Goal: Navigation & Orientation: Find specific page/section

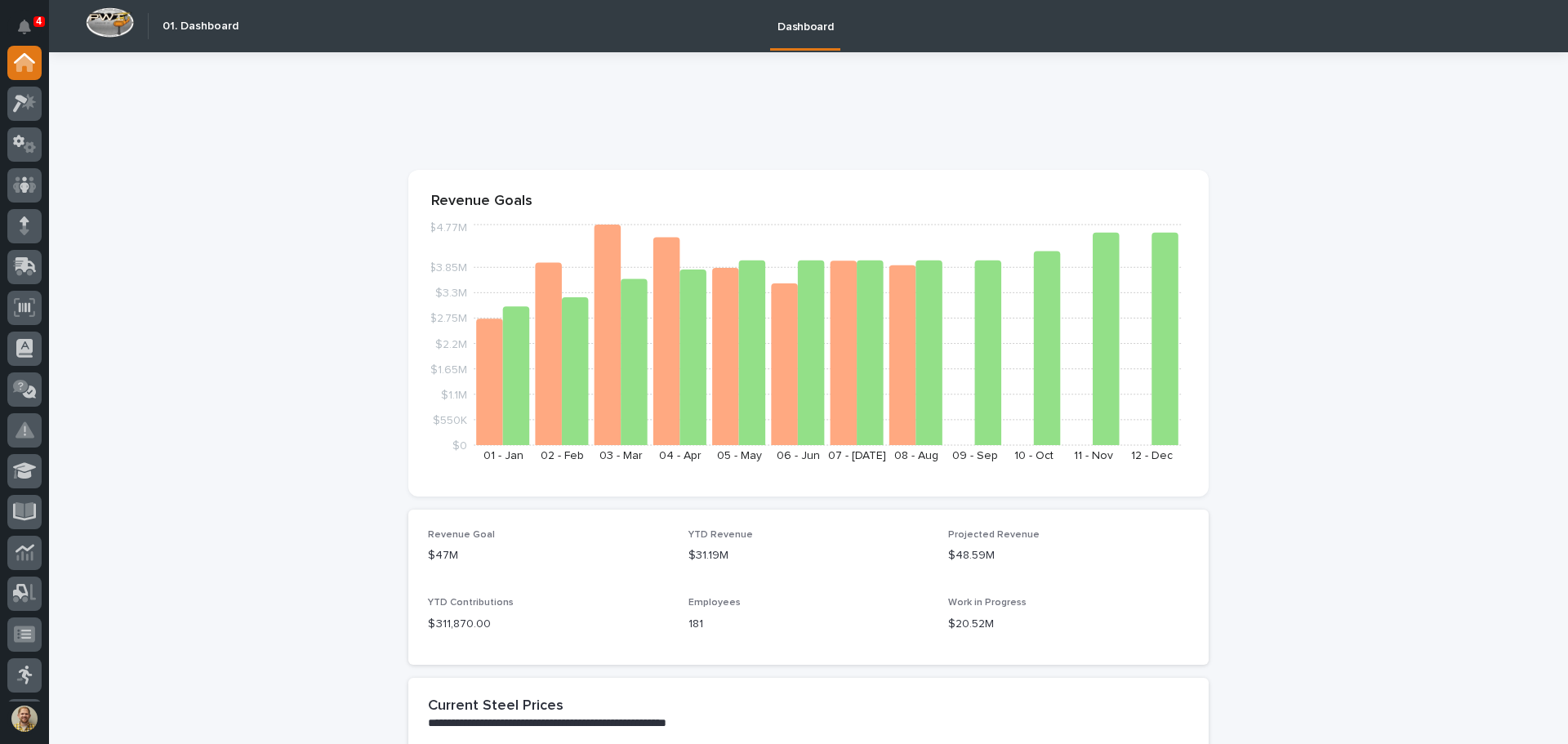
click at [21, 27] on icon "Notifications" at bounding box center [25, 27] width 13 height 14
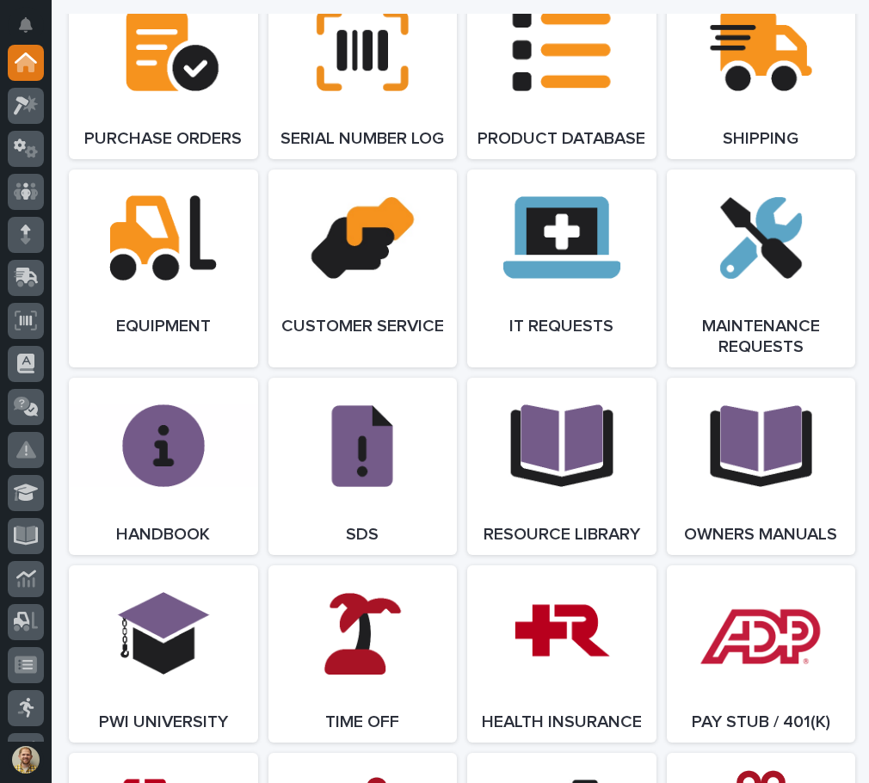
scroll to position [1009, 0]
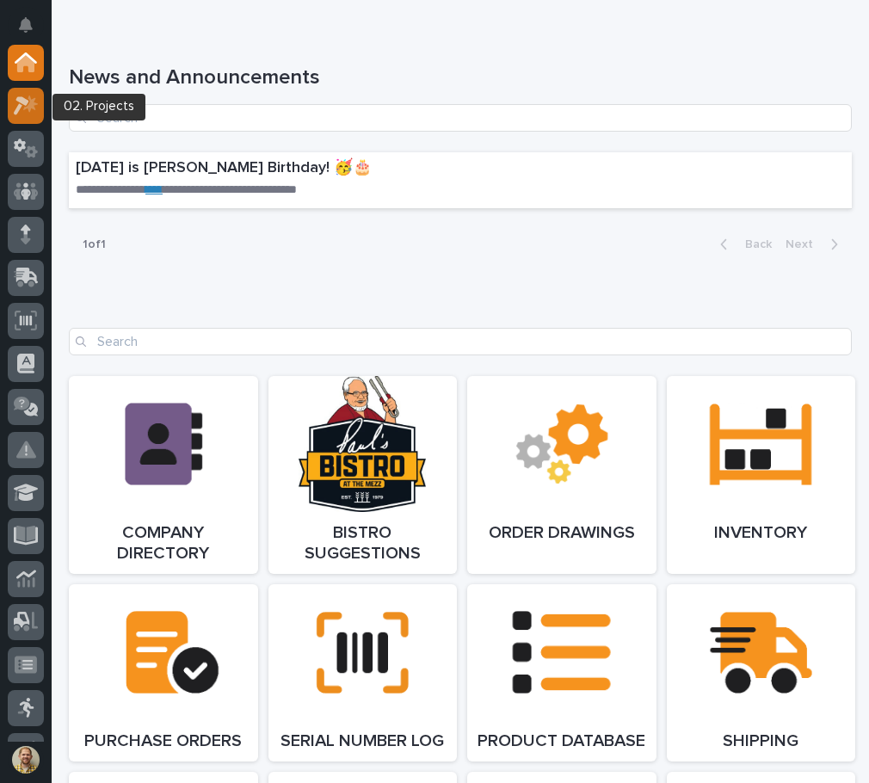
click at [35, 96] on icon at bounding box center [26, 106] width 25 height 20
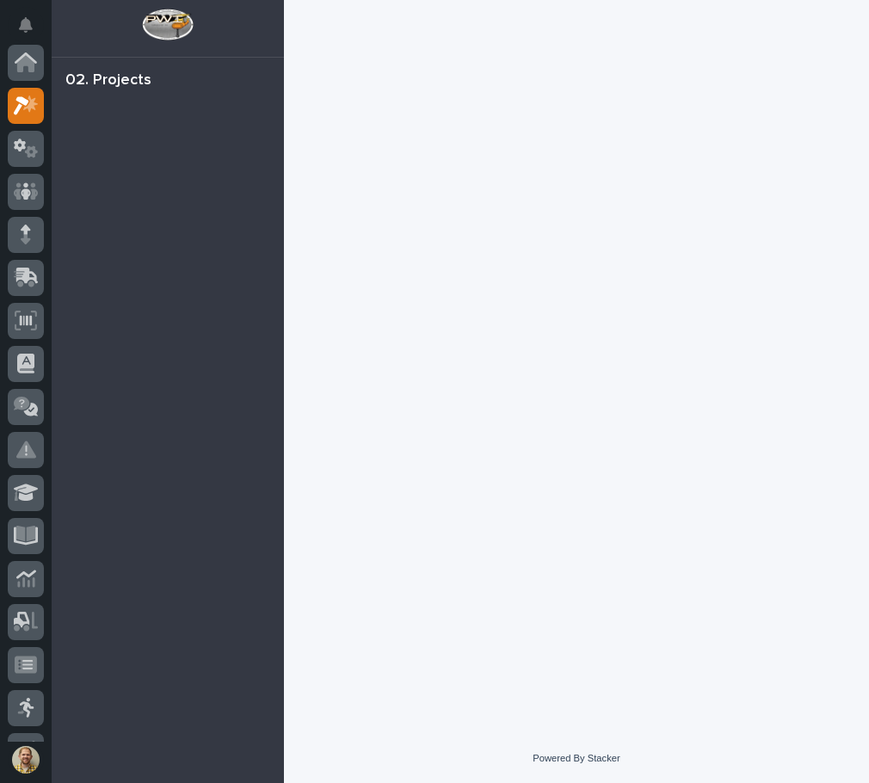
scroll to position [43, 0]
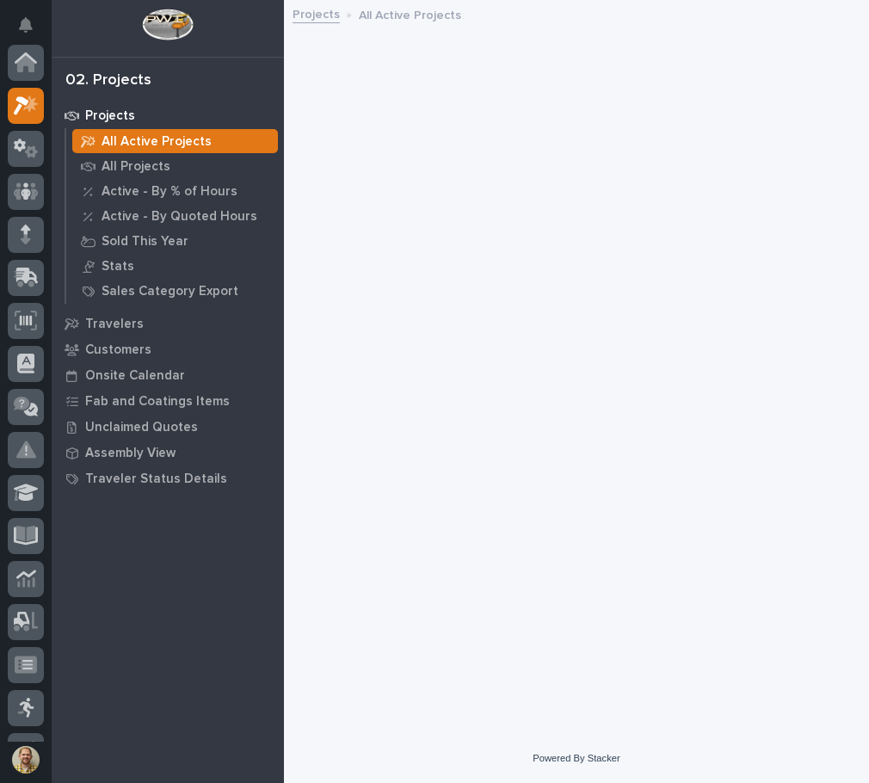
scroll to position [43, 0]
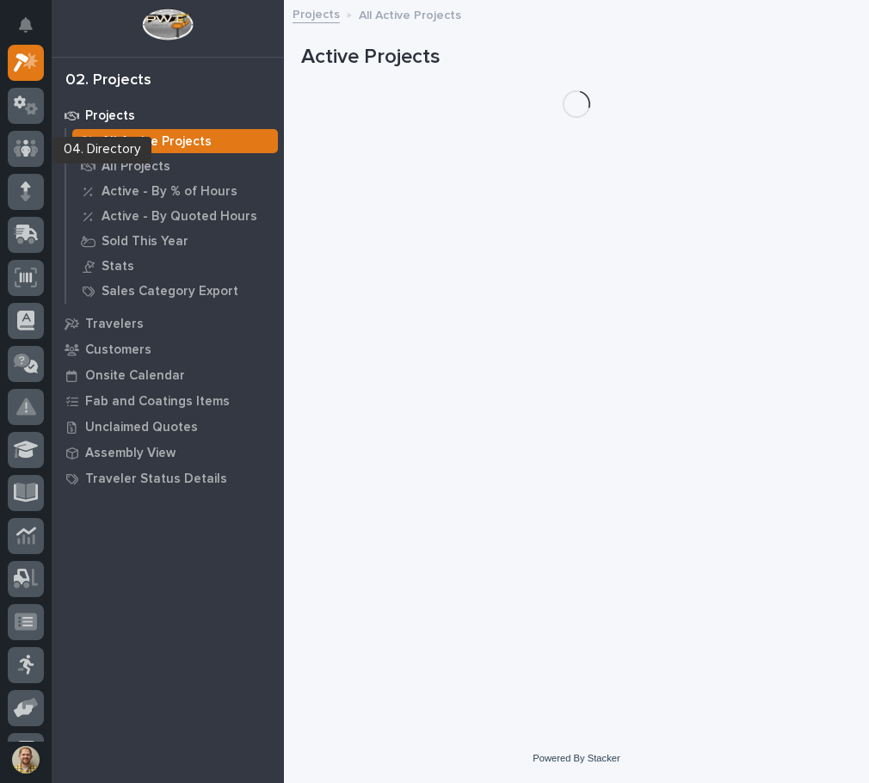
click at [28, 171] on div at bounding box center [26, 152] width 36 height 43
click at [33, 184] on div at bounding box center [26, 192] width 36 height 36
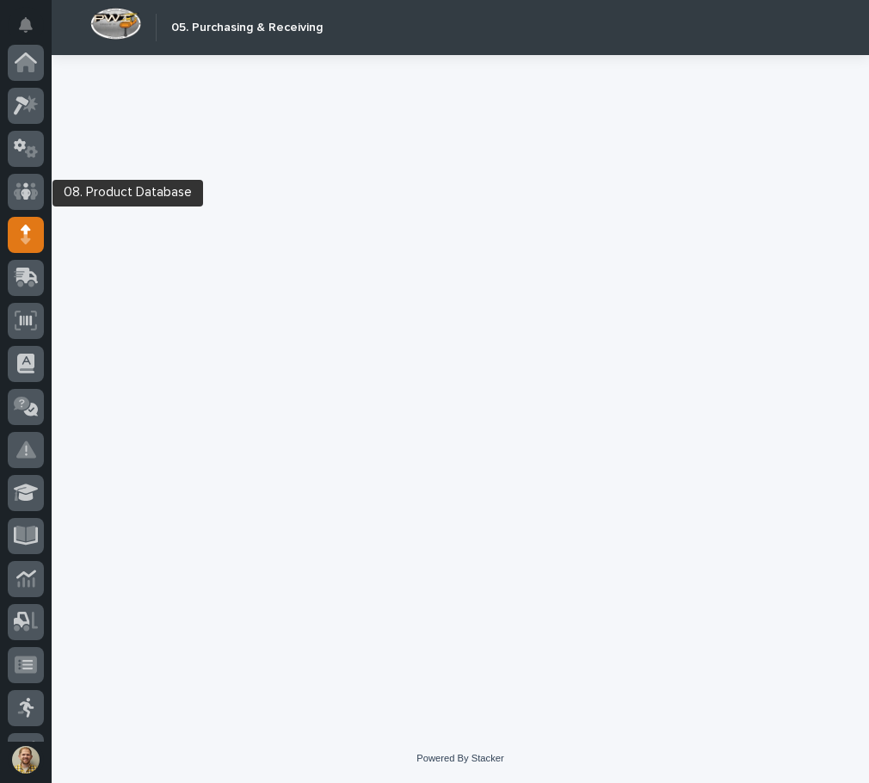
scroll to position [172, 0]
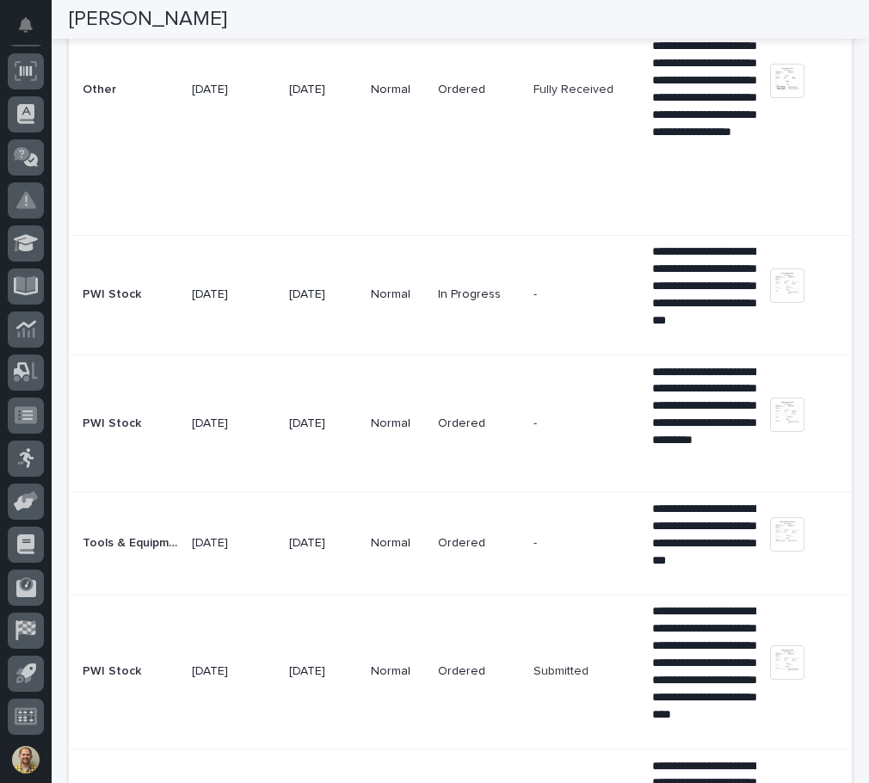
scroll to position [774, 0]
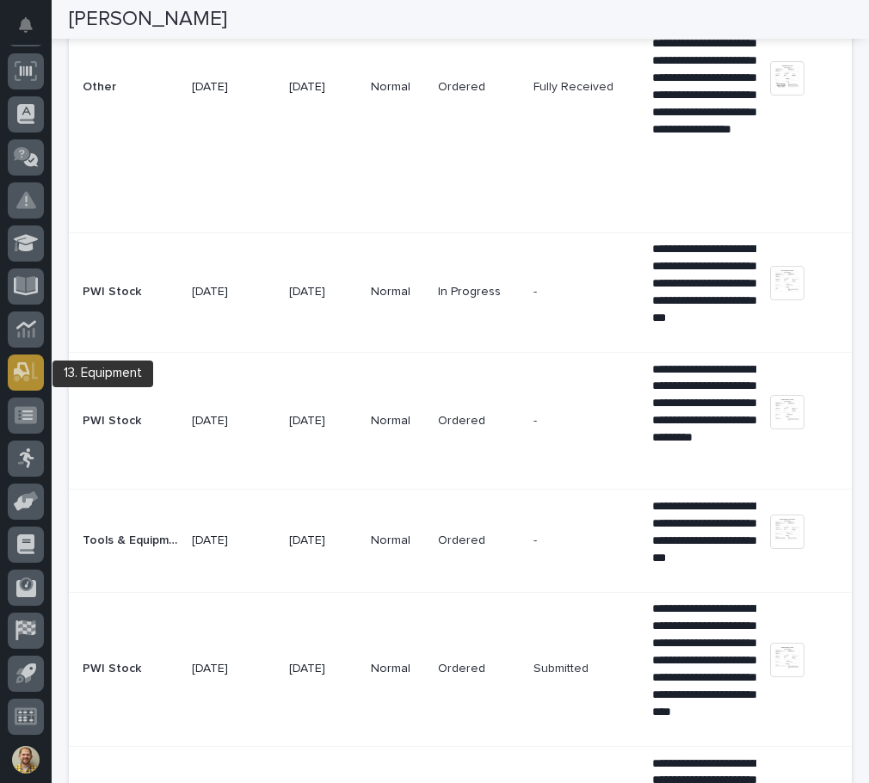
click at [32, 365] on icon at bounding box center [26, 372] width 25 height 20
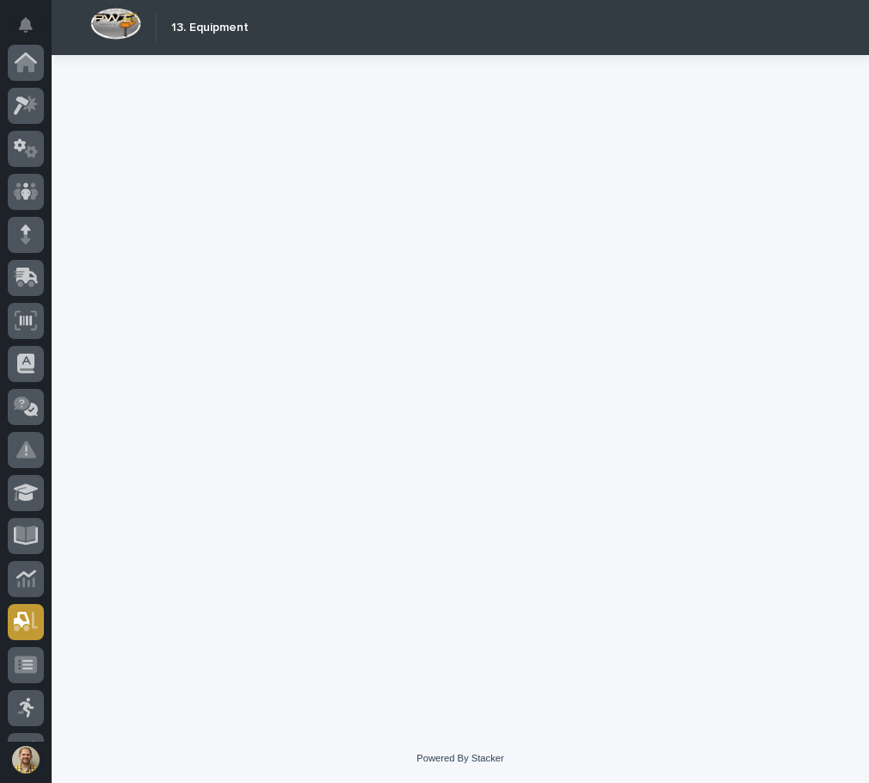
scroll to position [250, 0]
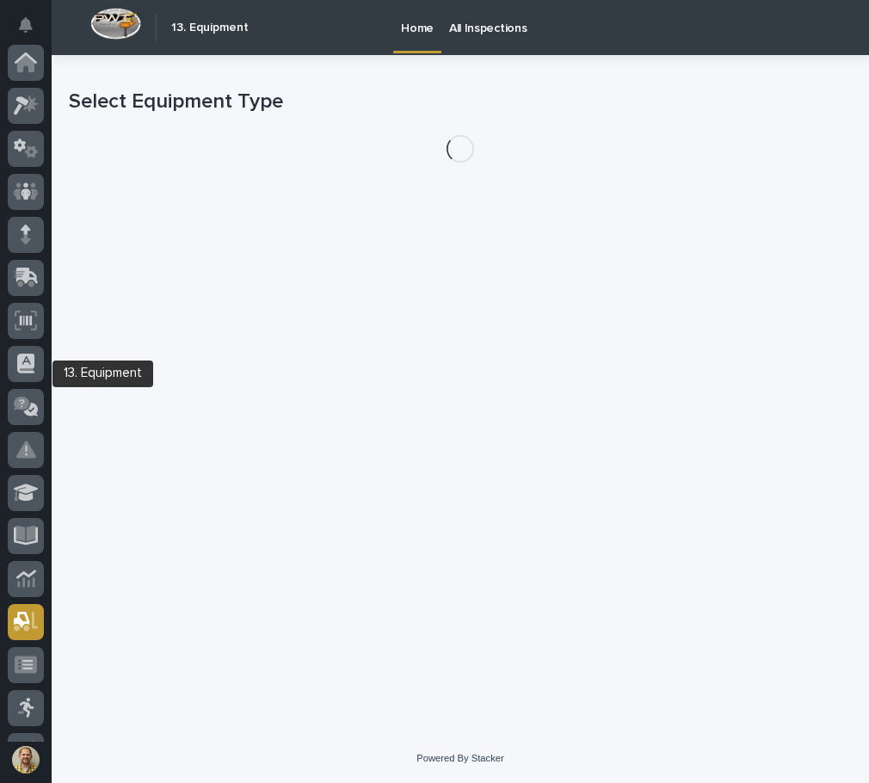
scroll to position [250, 0]
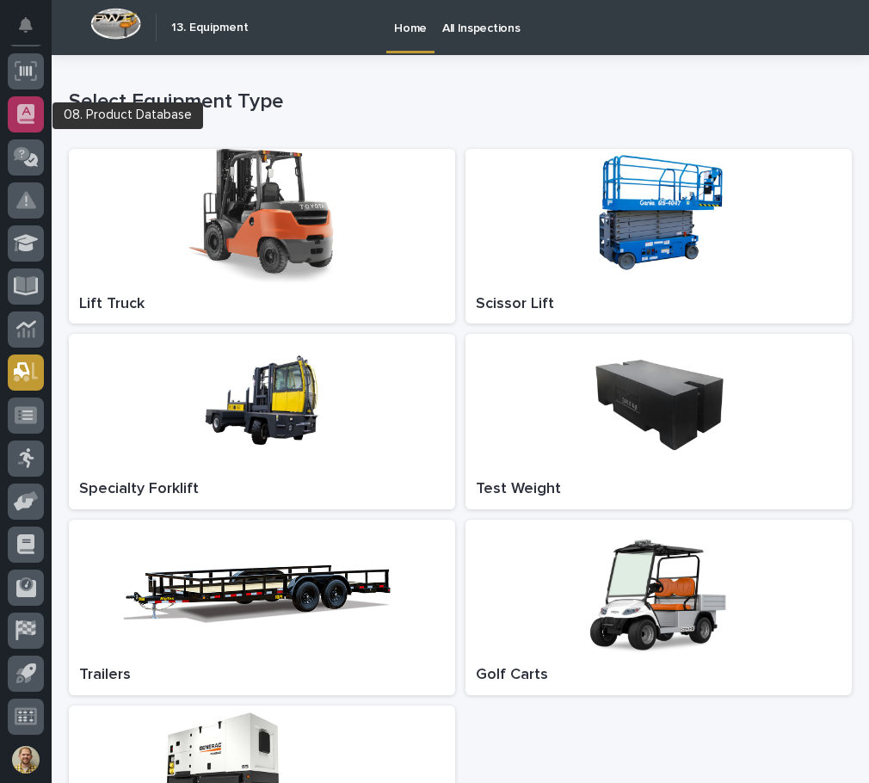
click at [32, 115] on icon at bounding box center [25, 114] width 17 height 20
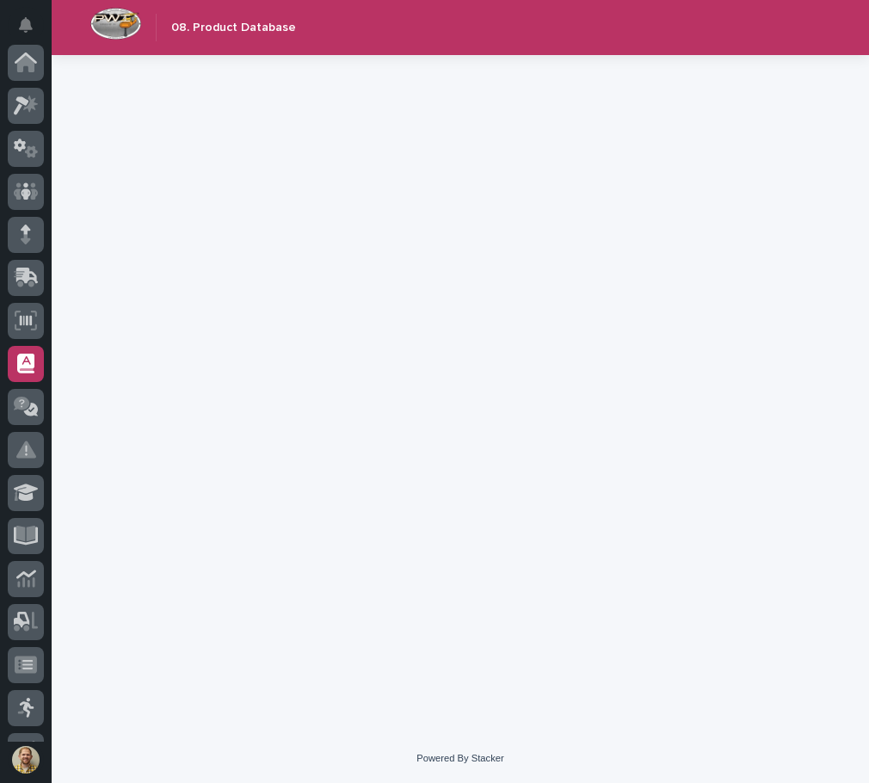
scroll to position [250, 0]
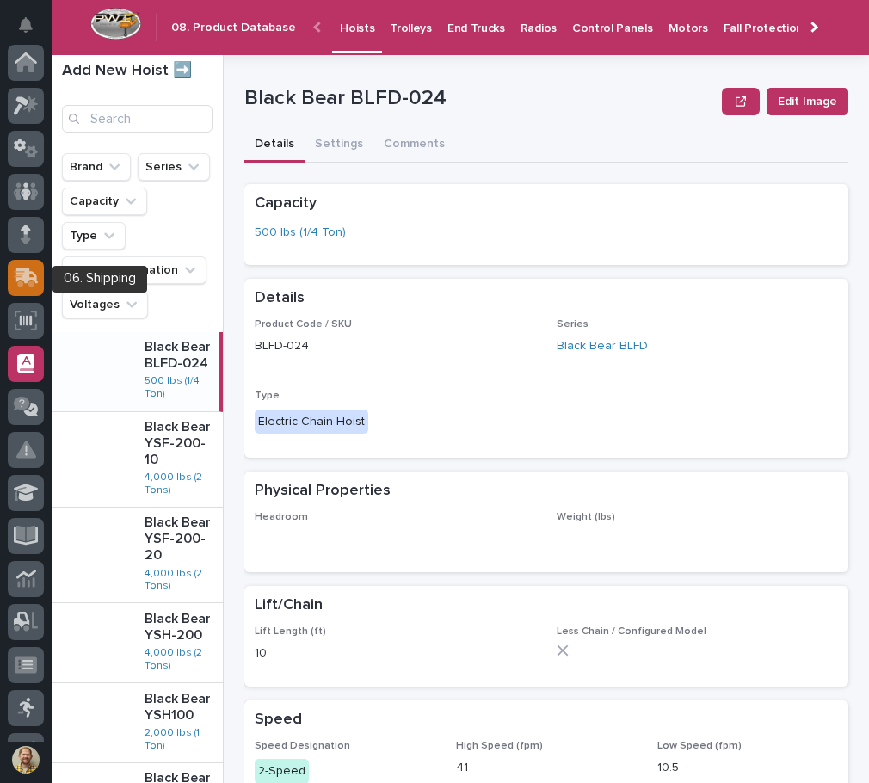
click at [22, 270] on icon at bounding box center [27, 276] width 22 height 16
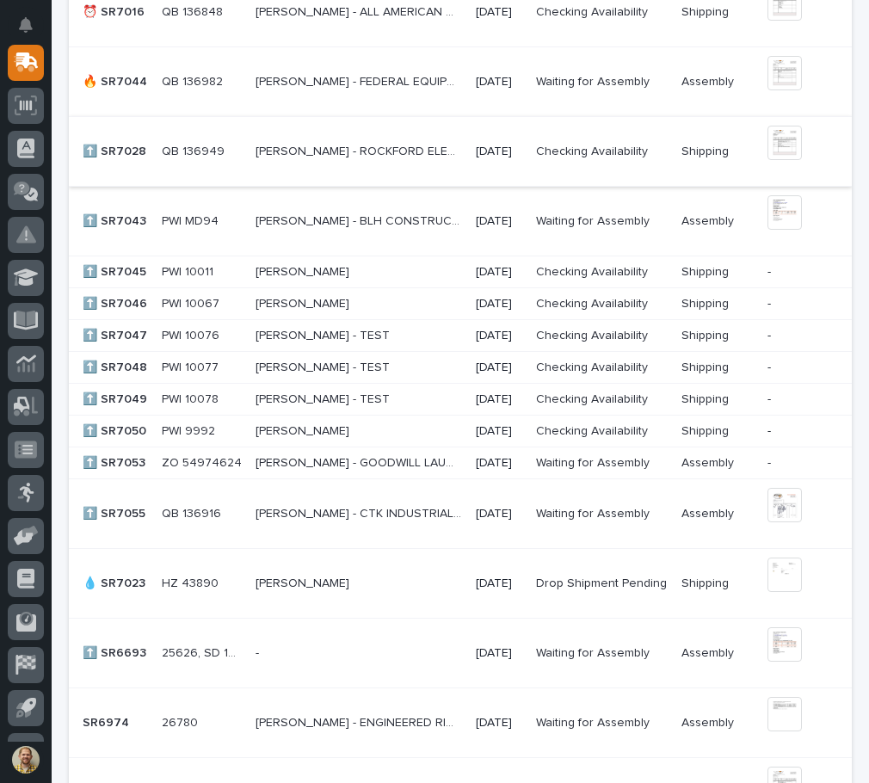
scroll to position [1205, 0]
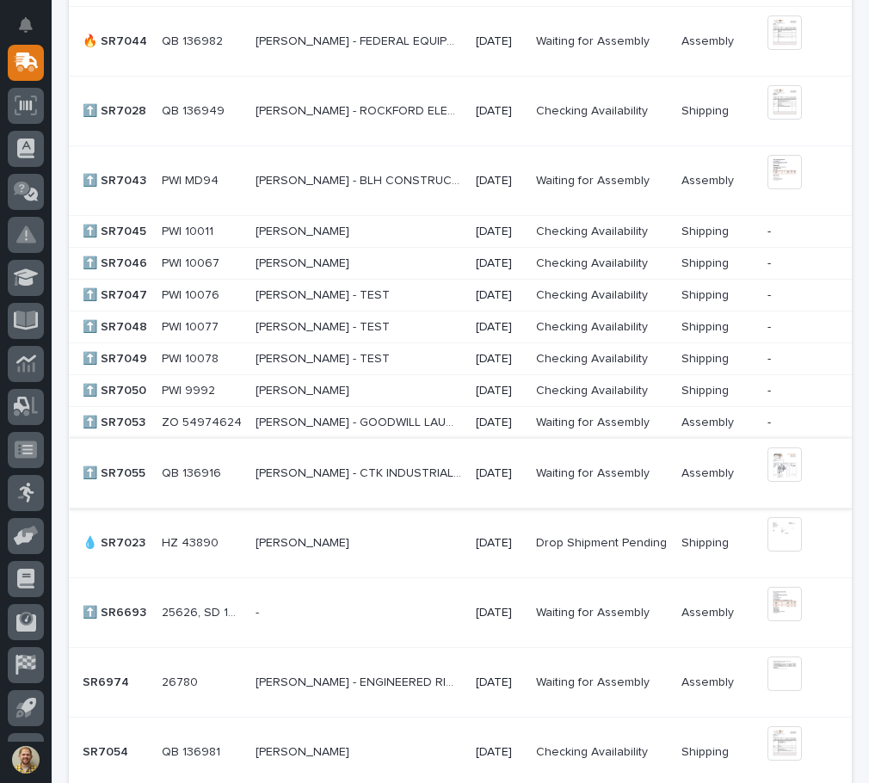
click at [769, 466] on img at bounding box center [785, 464] width 34 height 34
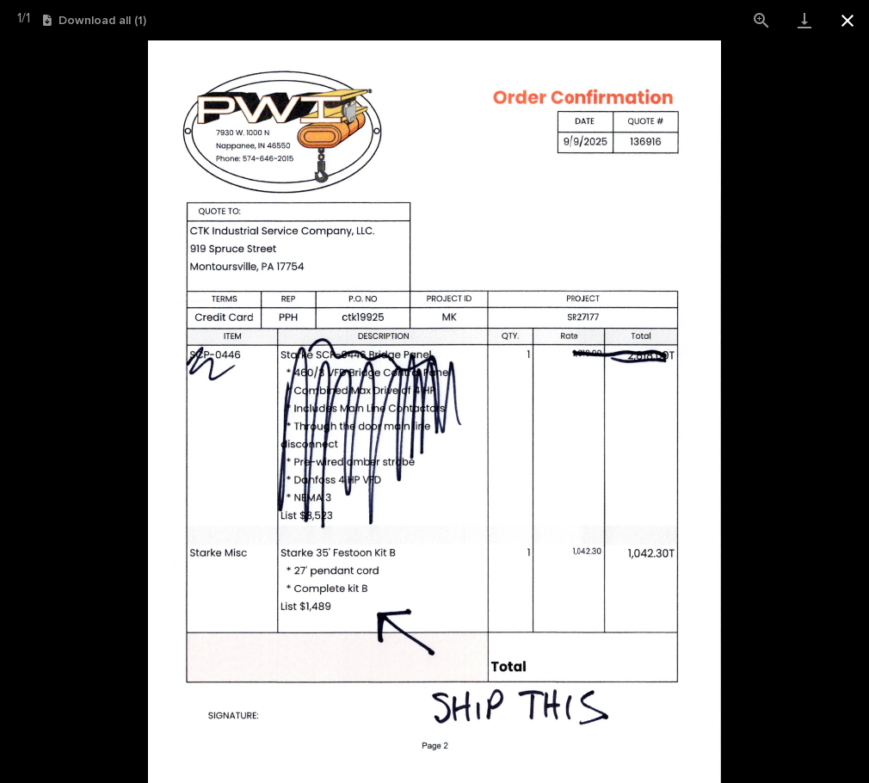
click at [845, 19] on button "Close gallery" at bounding box center [847, 20] width 43 height 40
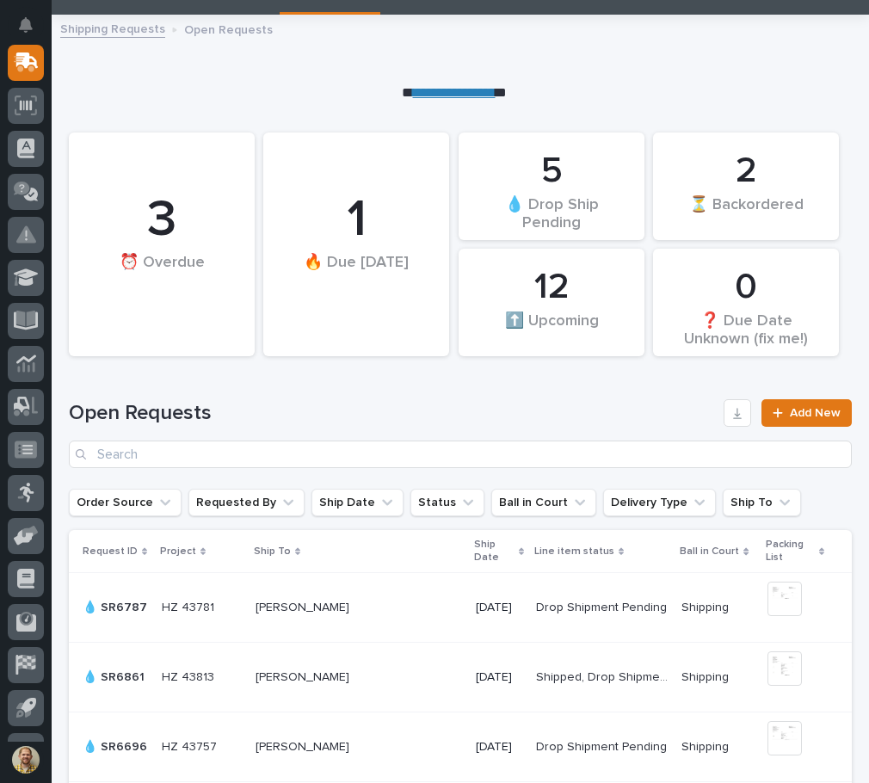
scroll to position [0, 0]
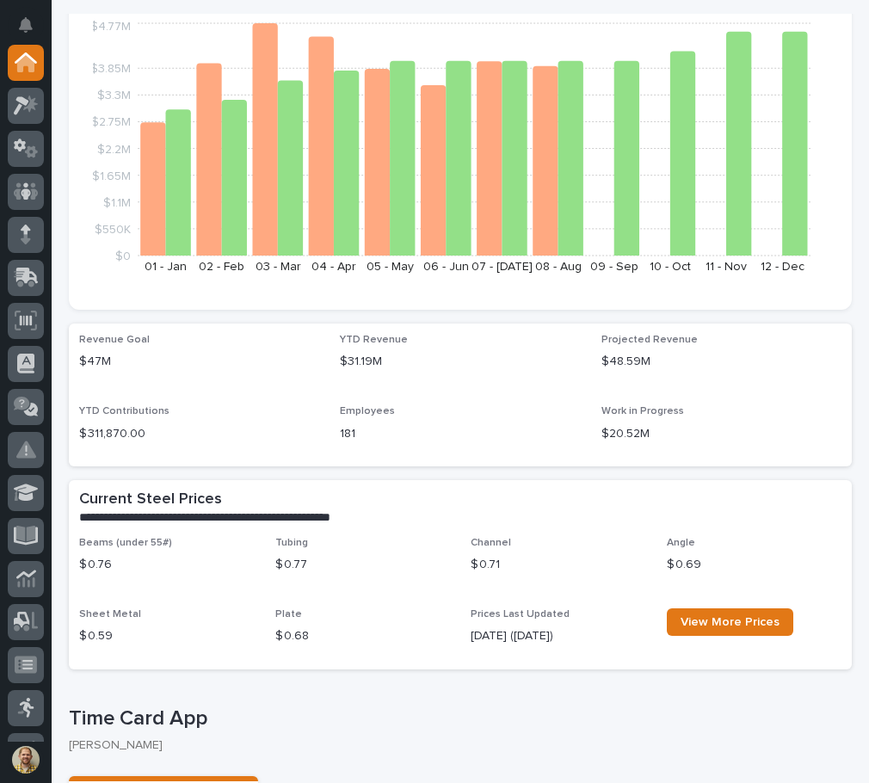
scroll to position [172, 0]
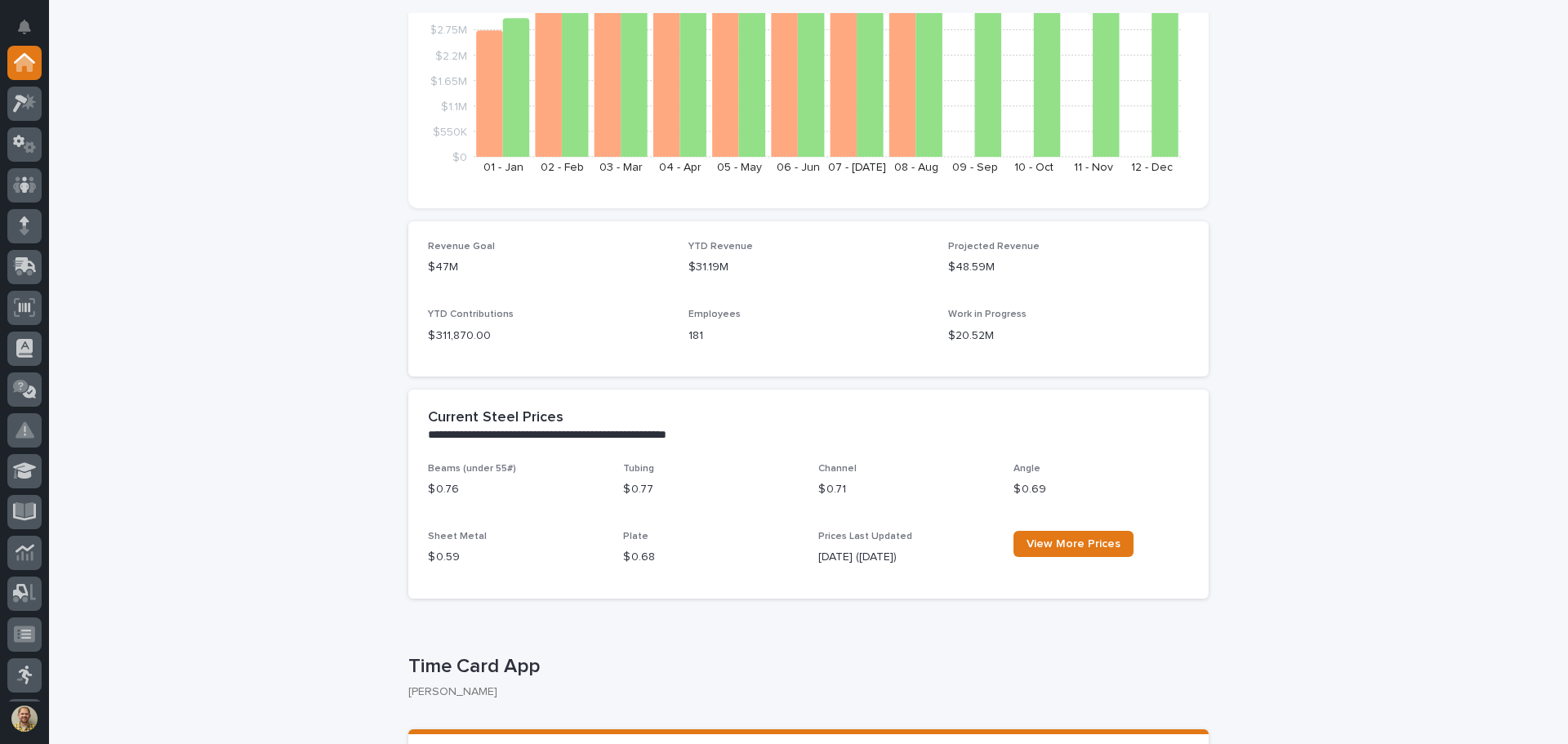
scroll to position [408, 0]
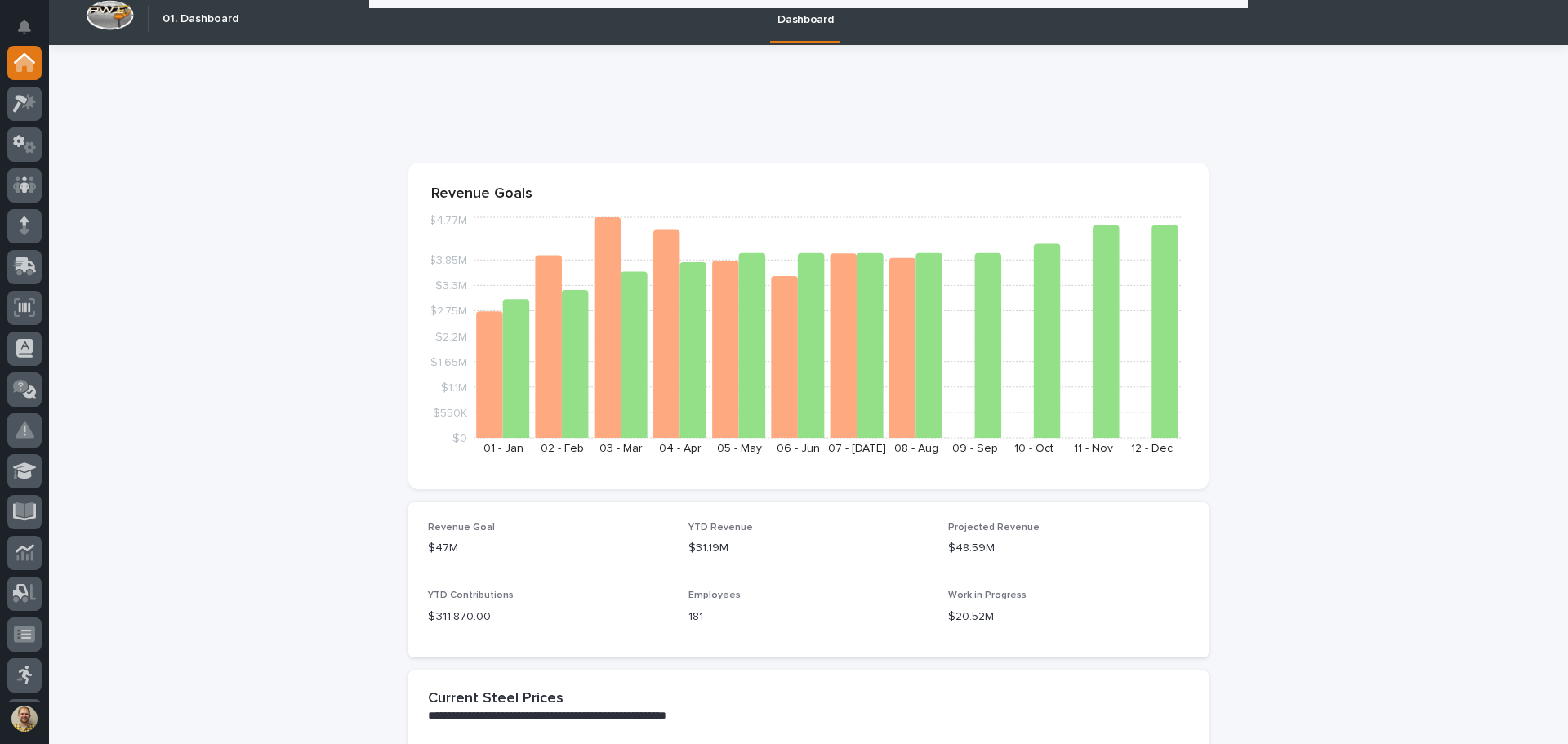
scroll to position [0, 0]
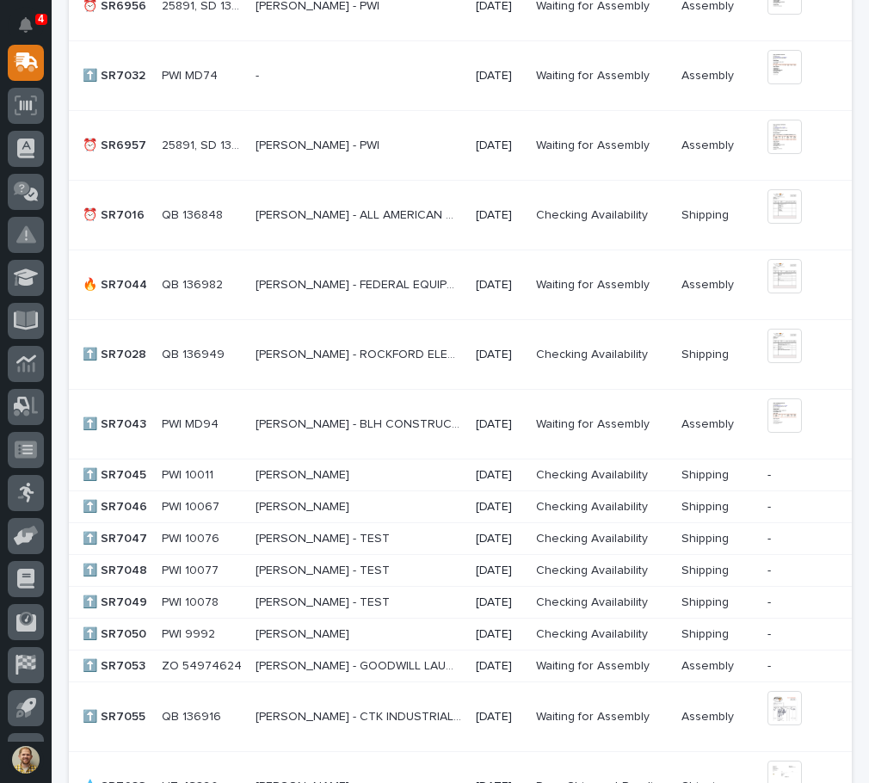
scroll to position [962, 0]
click at [768, 268] on img at bounding box center [785, 275] width 34 height 34
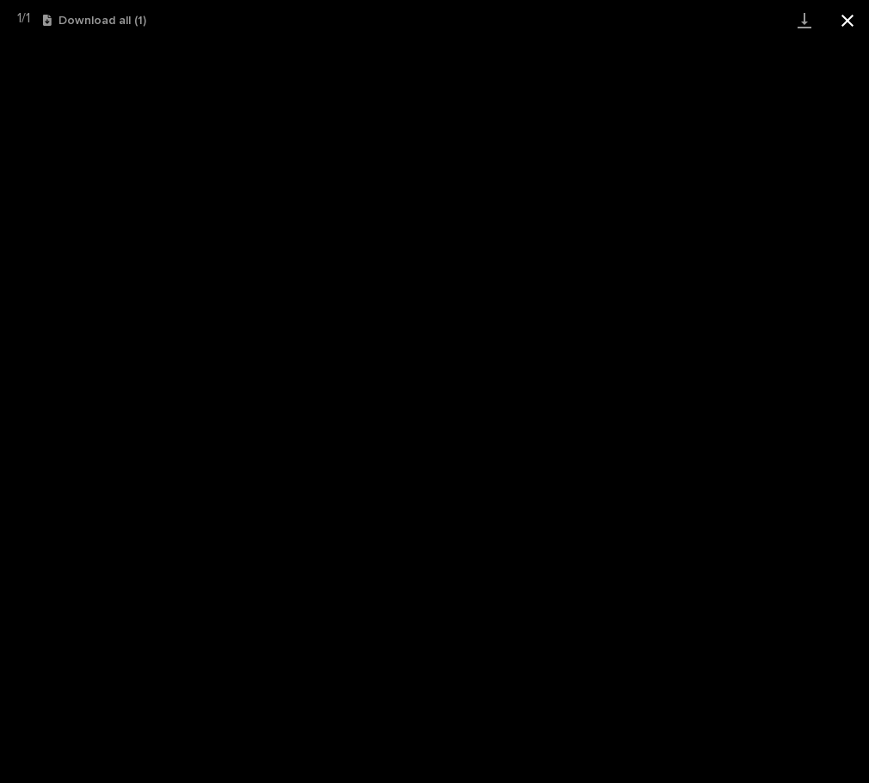
click at [853, 15] on button "Close gallery" at bounding box center [847, 20] width 43 height 40
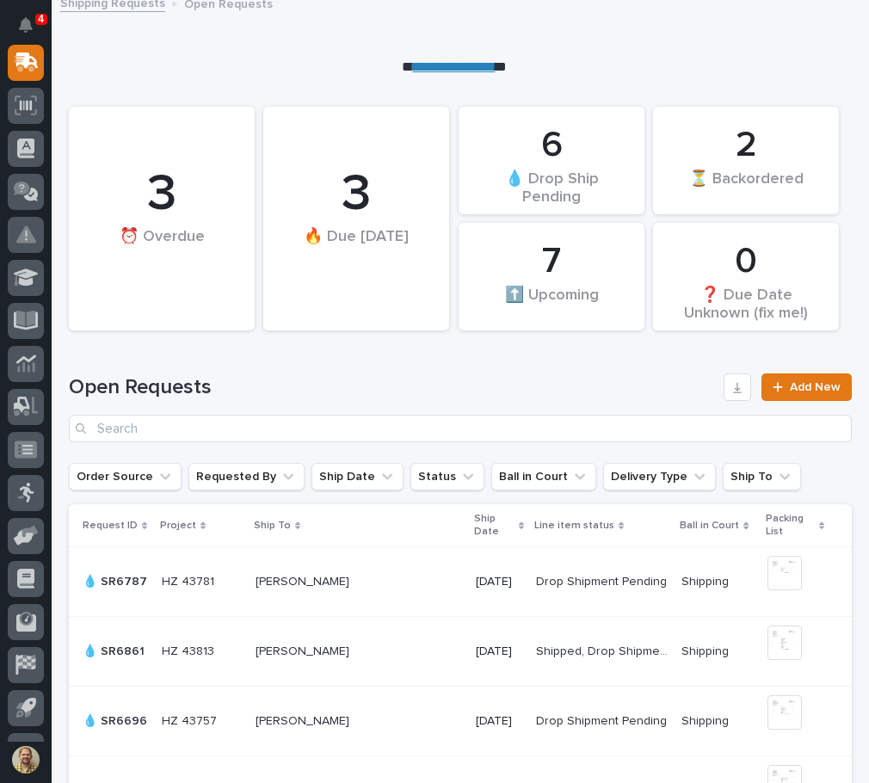
scroll to position [0, 0]
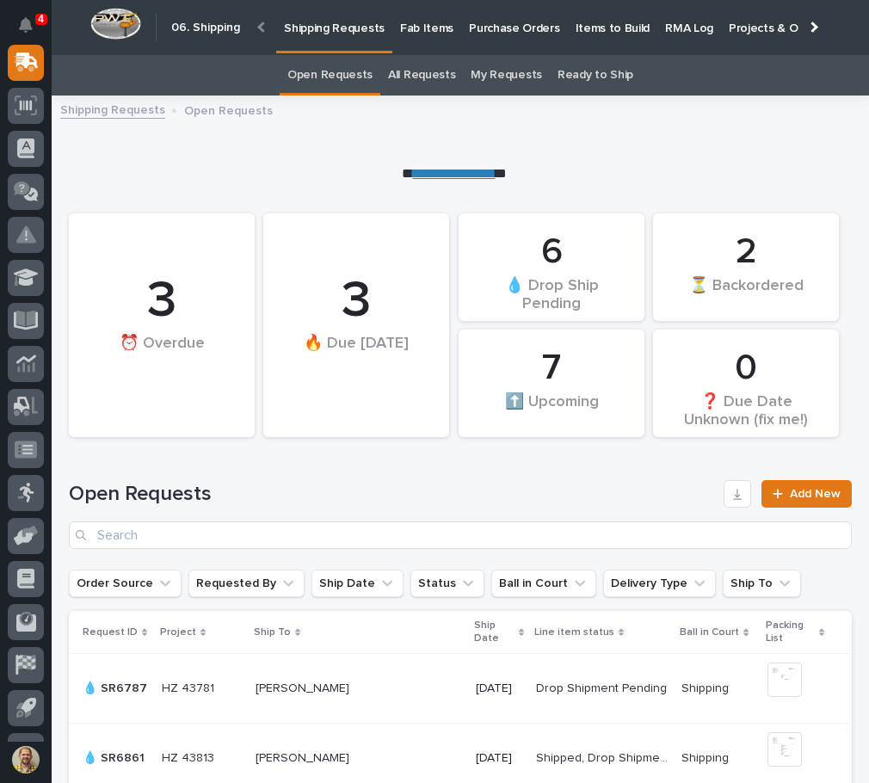
click at [130, 108] on link "Shipping Requests" at bounding box center [112, 109] width 105 height 20
click at [22, 19] on icon "Notifications" at bounding box center [26, 24] width 14 height 15
click at [585, 146] on div "**********" at bounding box center [461, 140] width 818 height 88
